Goal: Task Accomplishment & Management: Use online tool/utility

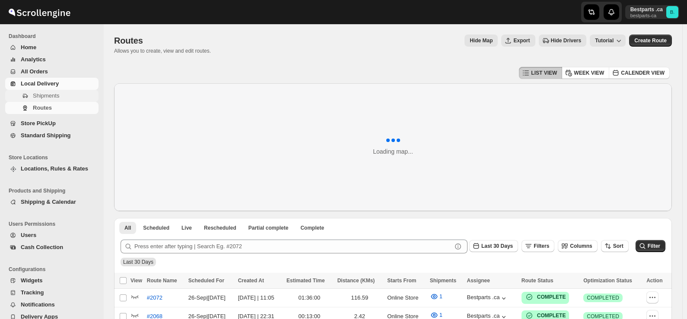
click at [36, 96] on span "Shipments" at bounding box center [46, 95] width 26 height 6
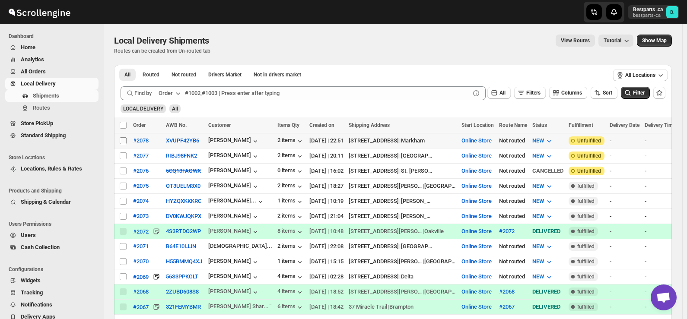
click at [121, 140] on input "Select shipment" at bounding box center [123, 140] width 7 height 7
checkbox input "true"
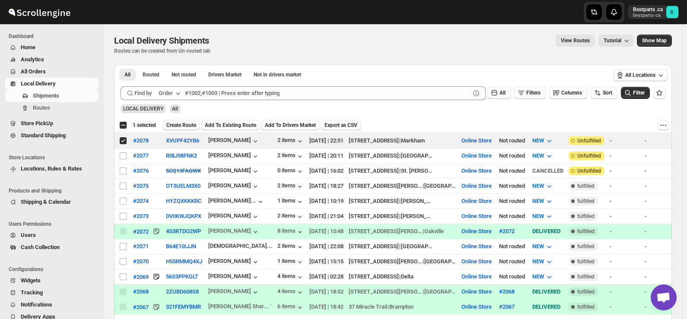
click at [180, 125] on span "Create Route" at bounding box center [181, 125] width 30 height 7
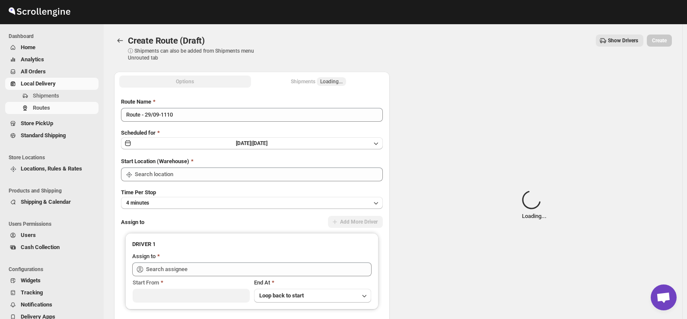
type input "Online Store"
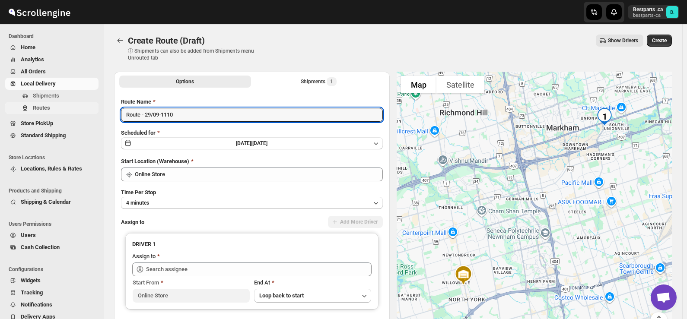
drag, startPoint x: 193, startPoint y: 111, endPoint x: 97, endPoint y: 112, distance: 96.3
click at [97, 112] on div "Skip to content Bestparts .ca bestparts-ca B. Dashboard Home Analytics All Orde…" at bounding box center [343, 204] width 687 height 408
paste input "#2078"
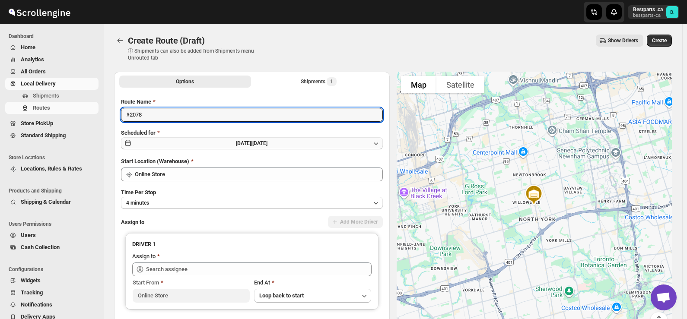
type input "#2078"
click at [238, 143] on span "[DATE] |" at bounding box center [244, 143] width 16 height 6
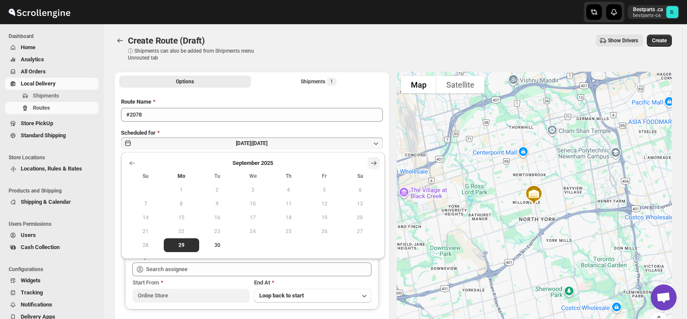
click at [373, 162] on icon "Show next month, October 2025" at bounding box center [373, 163] width 9 height 9
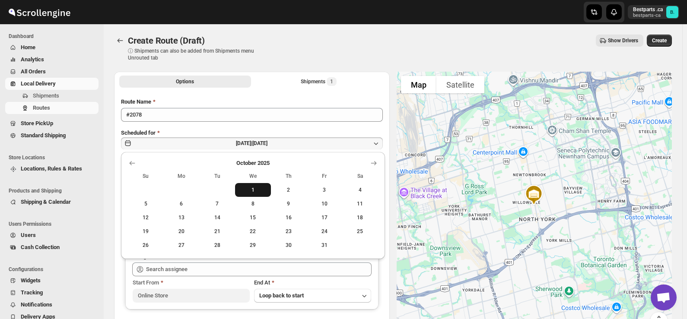
click at [255, 195] on button "1" at bounding box center [253, 190] width 36 height 14
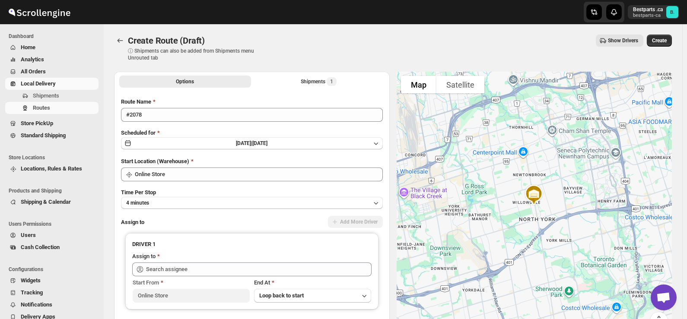
click at [319, 51] on div "Create Route (Draft) ⓘ Shipments can also be added from Shipments menu Unrouted…" at bounding box center [393, 48] width 558 height 27
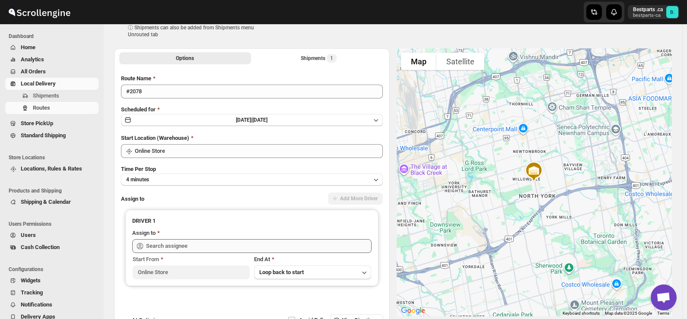
scroll to position [45, 0]
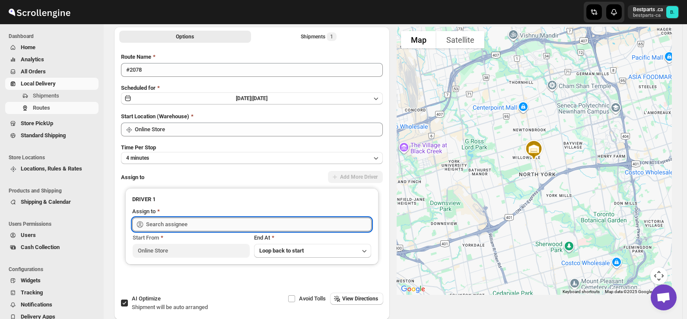
click at [219, 222] on input "text" at bounding box center [258, 225] width 225 height 14
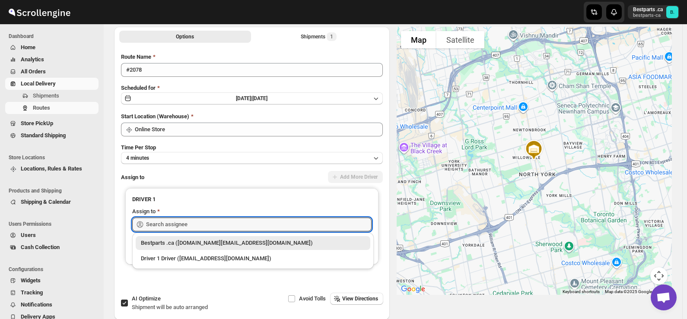
click at [195, 244] on div "Bestparts .ca ([DOMAIN_NAME][EMAIL_ADDRESS][DOMAIN_NAME])" at bounding box center [253, 243] width 224 height 9
type input "Bestparts .ca ([DOMAIN_NAME][EMAIL_ADDRESS][DOMAIN_NAME])"
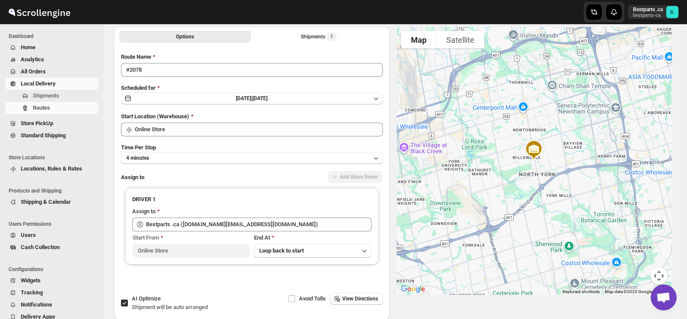
click at [250, 178] on div "Assign to Add More Driver" at bounding box center [252, 177] width 262 height 13
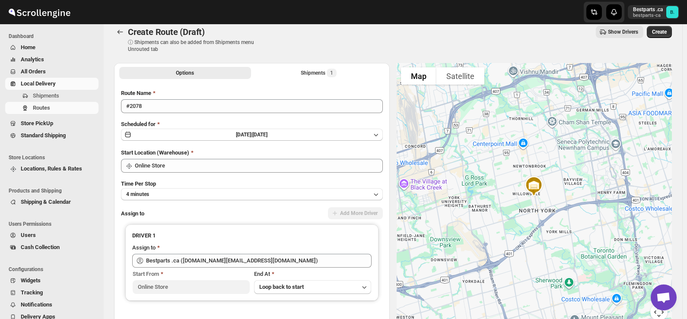
scroll to position [0, 0]
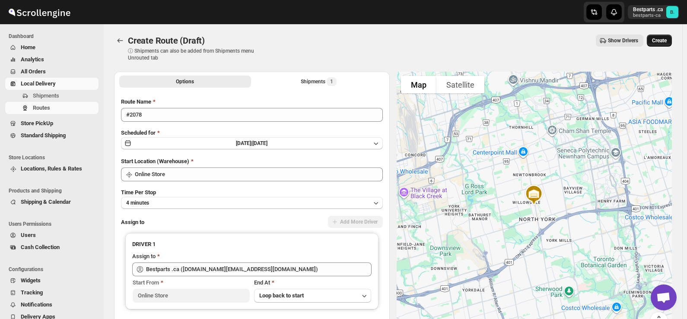
click at [666, 38] on span "Create" at bounding box center [659, 40] width 15 height 7
